Goal: Task Accomplishment & Management: Manage account settings

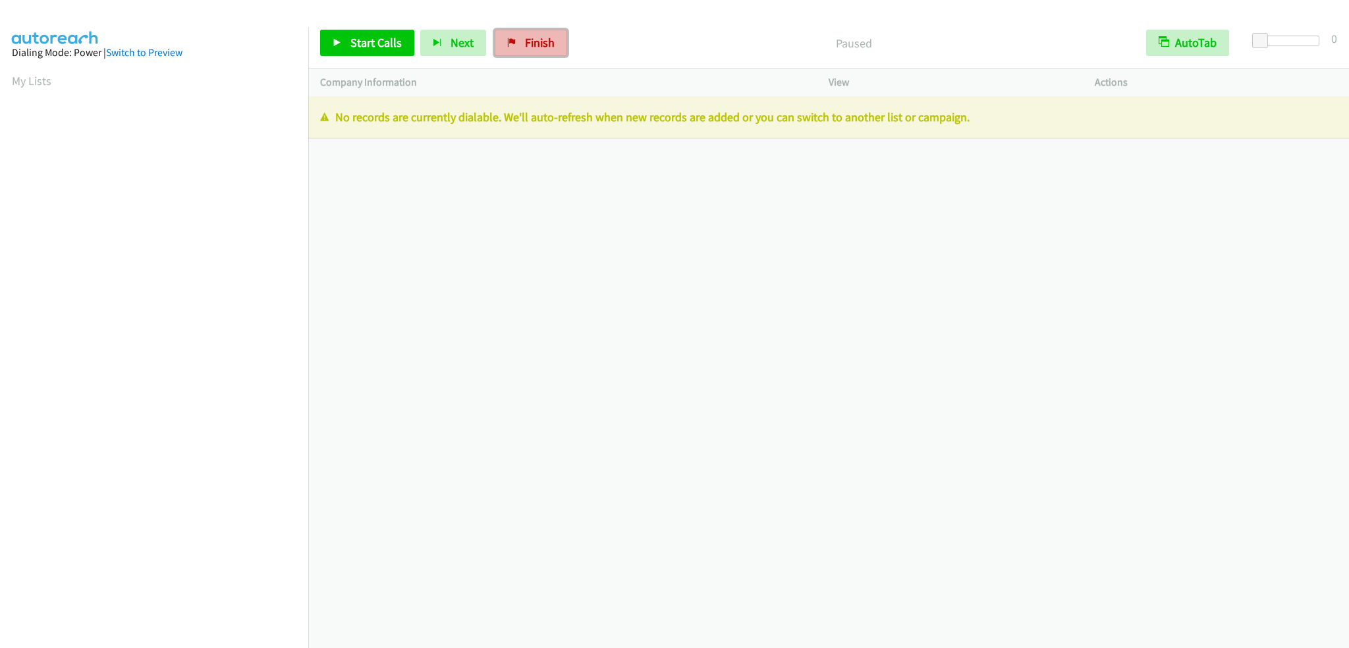
click at [525, 40] on span "Finish" at bounding box center [540, 42] width 30 height 15
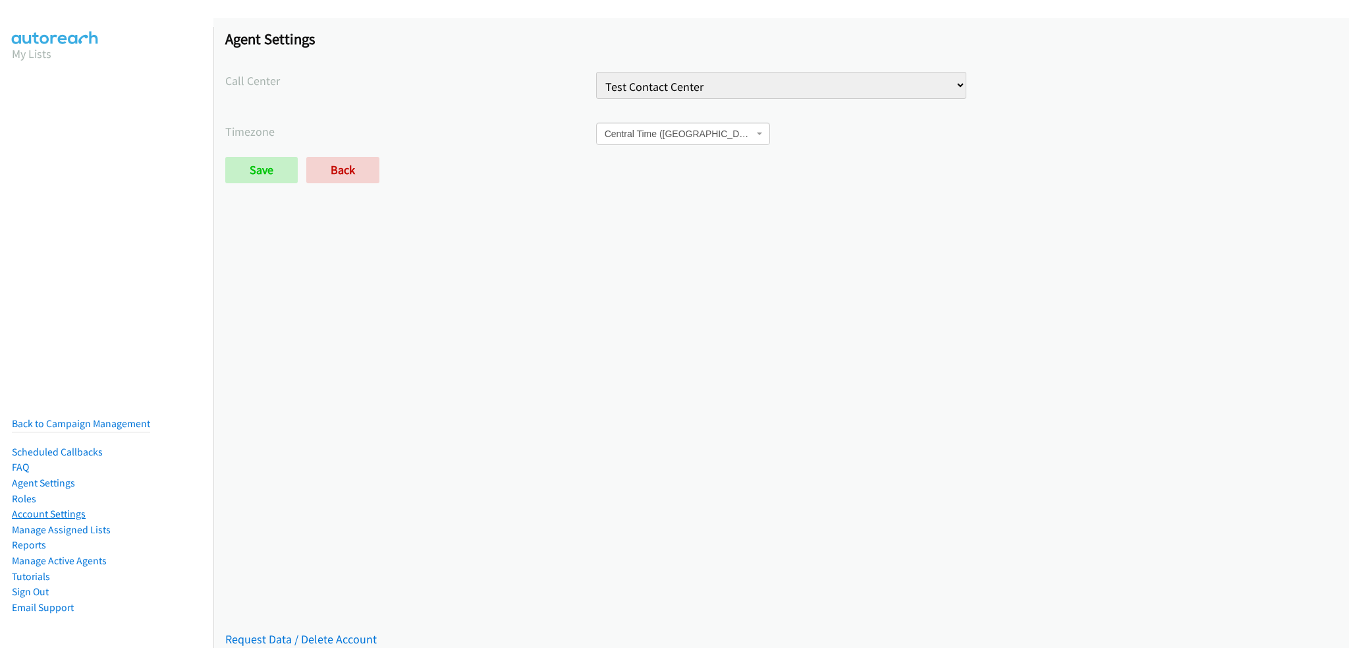
click at [57, 507] on link "Account Settings" at bounding box center [49, 513] width 74 height 13
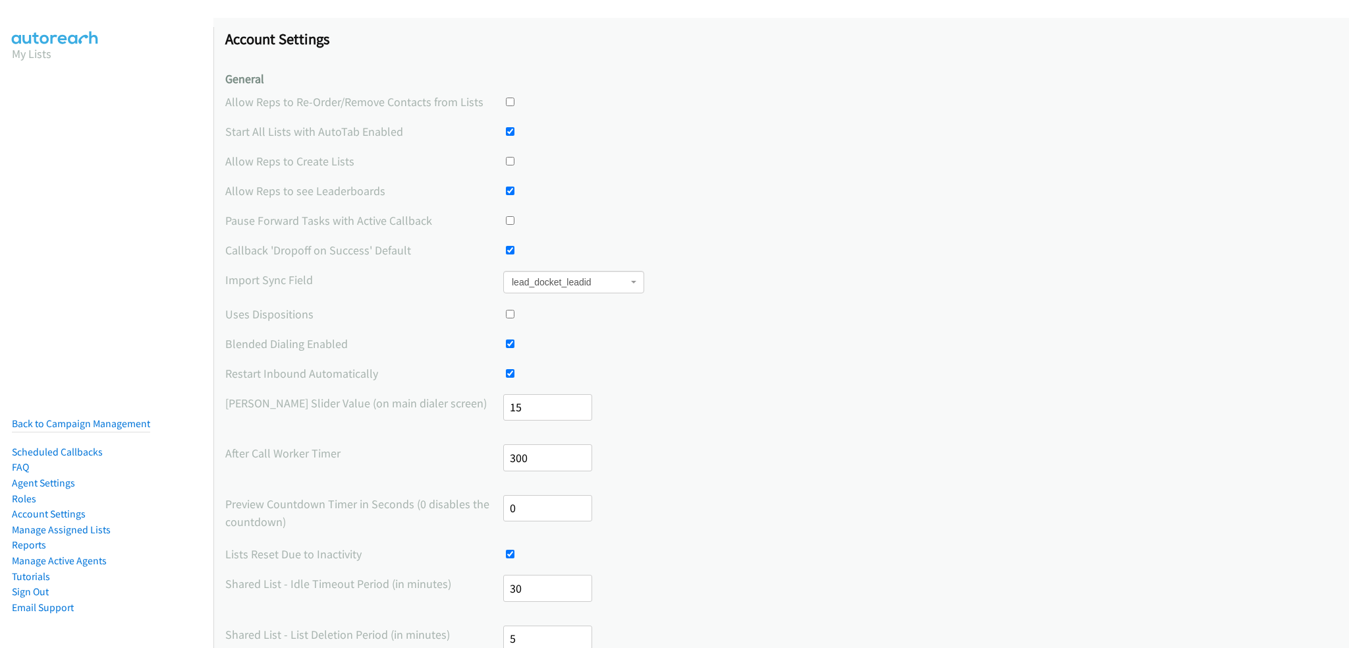
click at [509, 371] on input "checkbox" at bounding box center [510, 373] width 9 height 9
checkbox input "false"
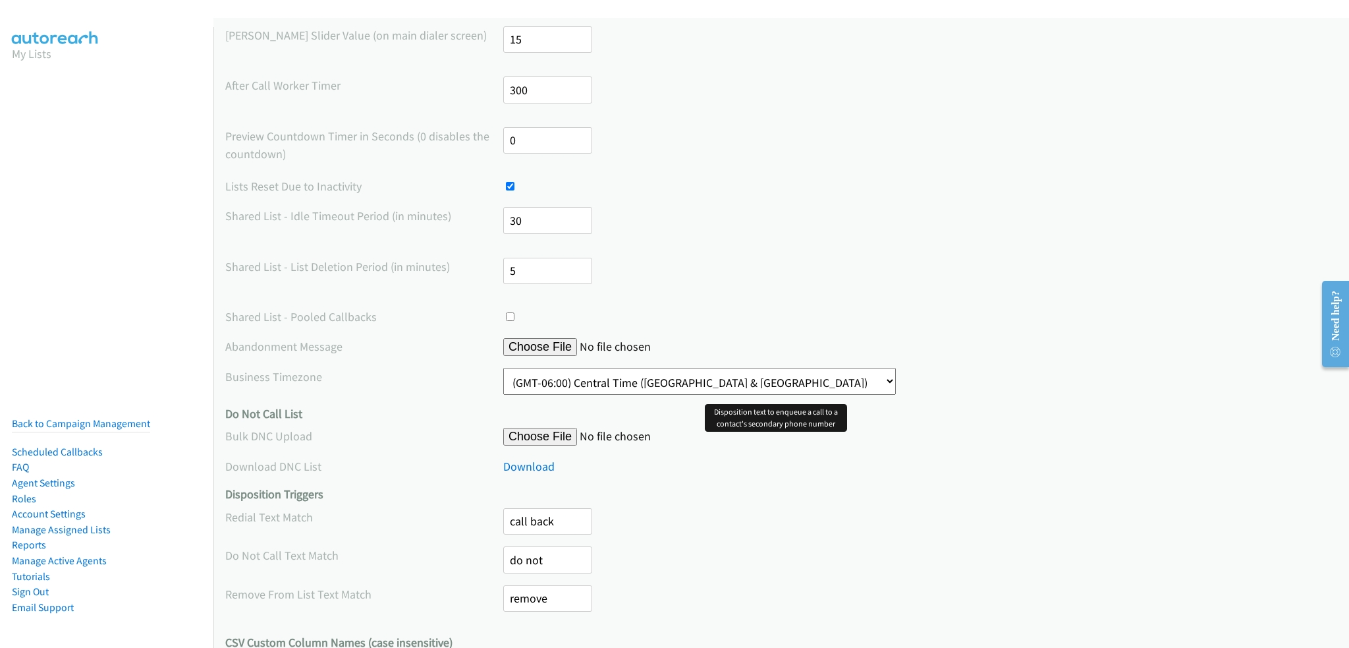
scroll to position [585, 0]
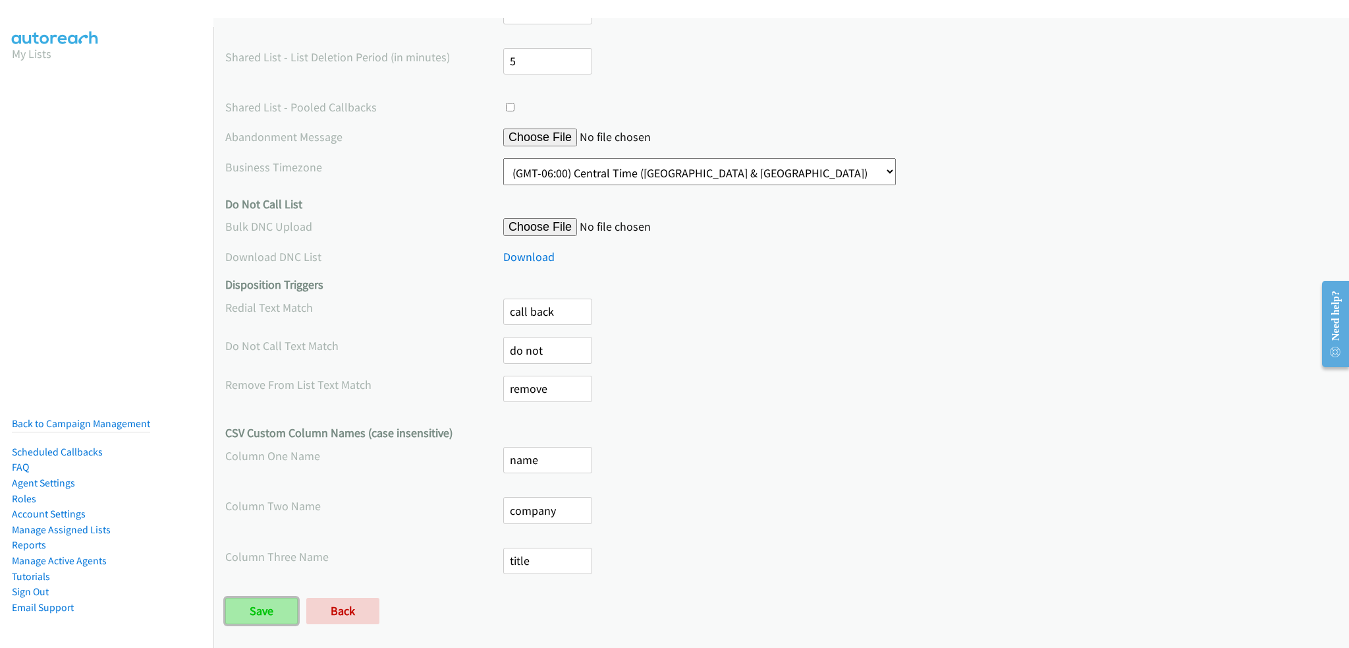
click at [258, 602] on input "Save" at bounding box center [261, 610] width 72 height 26
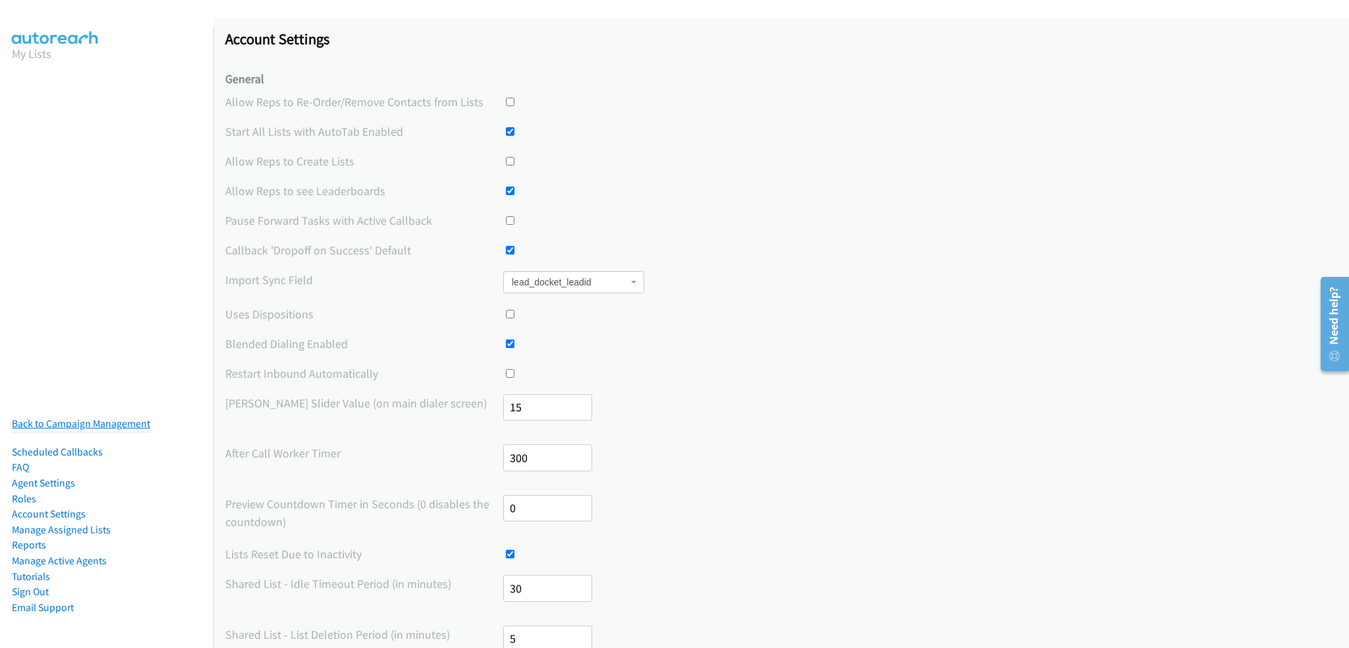
click at [77, 417] on link "Back to Campaign Management" at bounding box center [81, 423] width 138 height 13
